Goal: Entertainment & Leisure: Consume media (video, audio)

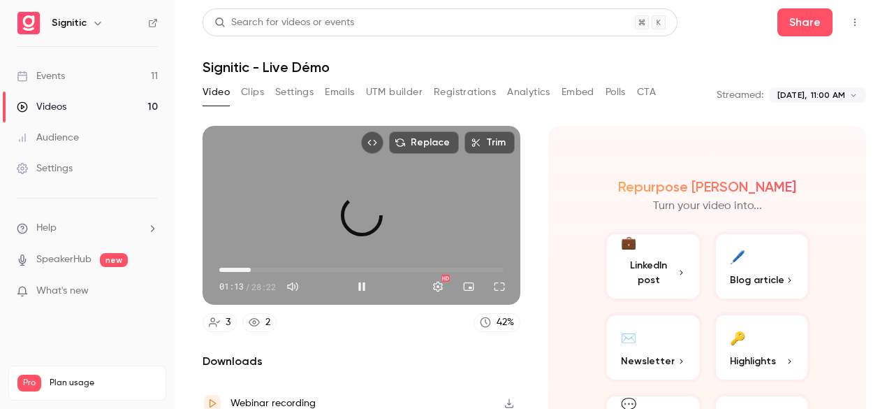
click at [250, 265] on span "03:07" at bounding box center [361, 269] width 284 height 22
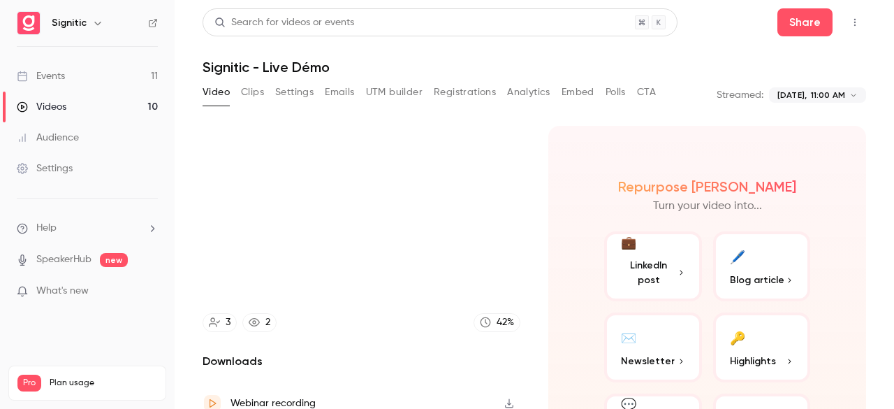
click at [250, 265] on video at bounding box center [362, 215] width 318 height 179
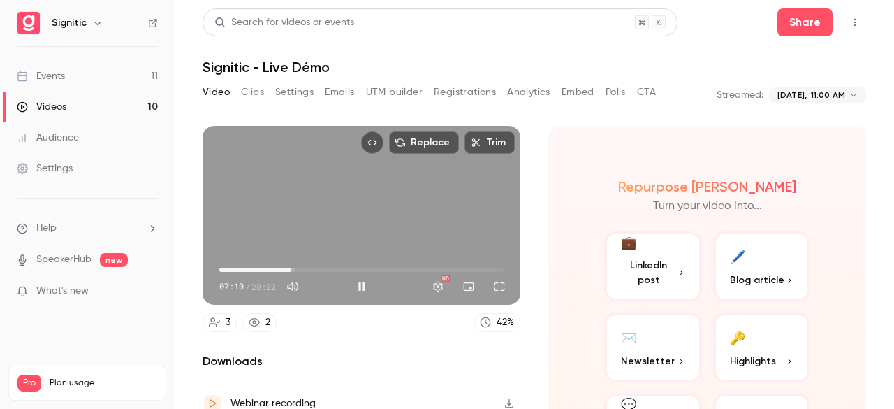
click at [290, 268] on span "07:10" at bounding box center [361, 269] width 284 height 22
click at [319, 263] on span "10:05" at bounding box center [361, 269] width 284 height 22
click at [337, 186] on div "Replace Trim 10:28 10:28 / 28:22 HD" at bounding box center [362, 215] width 318 height 179
click at [356, 279] on button "Play" at bounding box center [362, 286] width 28 height 28
click at [358, 265] on span "10:30" at bounding box center [361, 269] width 284 height 22
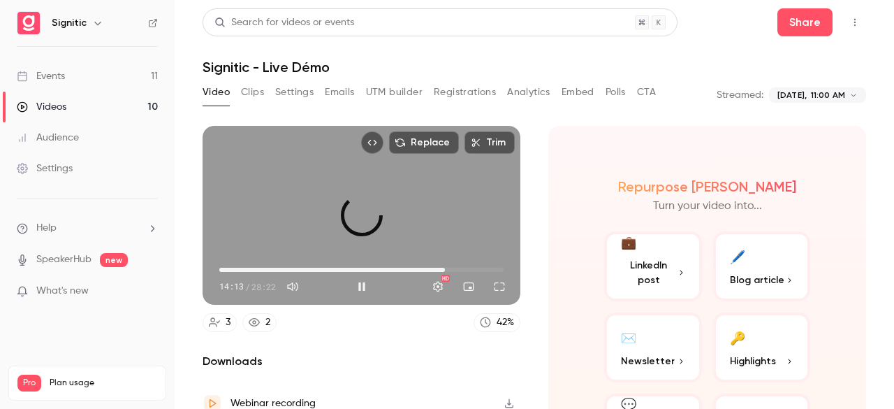
click at [441, 258] on span "22:31" at bounding box center [361, 269] width 284 height 22
click at [358, 283] on button "Pause" at bounding box center [362, 286] width 28 height 28
type input "******"
